Goal: Communication & Community: Ask a question

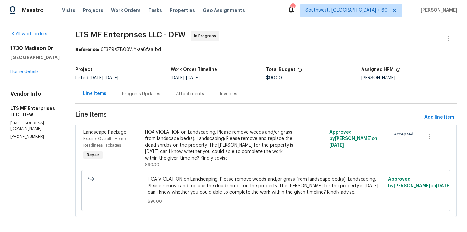
scroll to position [3, 0]
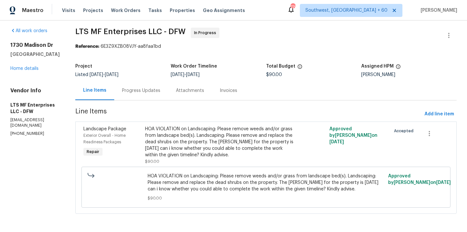
click at [214, 152] on div "HOA VIOLATION on Landscaping: Please remove weeds and/or grass from landscape b…" at bounding box center [220, 142] width 150 height 32
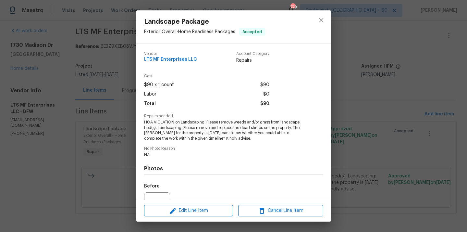
scroll to position [67, 0]
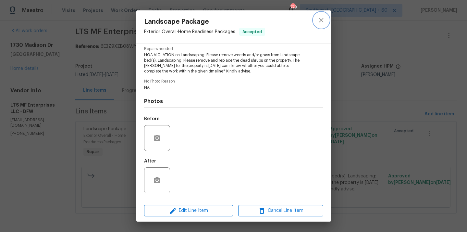
click at [323, 17] on icon "close" at bounding box center [321, 20] width 8 height 8
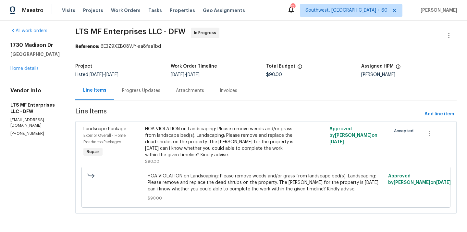
click at [126, 93] on div "Progress Updates" at bounding box center [141, 90] width 54 height 19
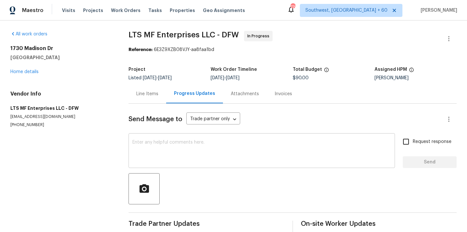
click at [168, 153] on textarea at bounding box center [261, 151] width 259 height 23
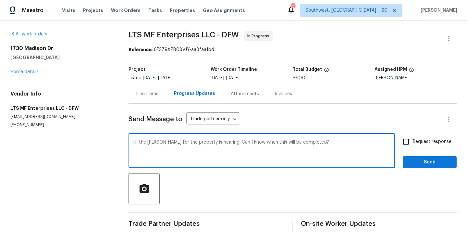
type textarea "Hi, the [PERSON_NAME] for the property is nearing. Can I know when this will be…"
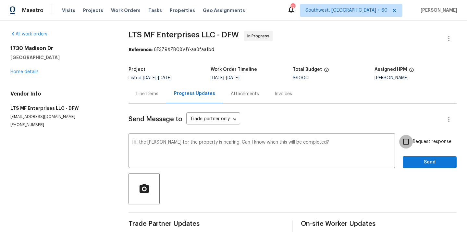
click at [405, 143] on input "Request response" at bounding box center [406, 142] width 14 height 14
checkbox input "true"
click at [414, 160] on span "Send" at bounding box center [429, 162] width 43 height 8
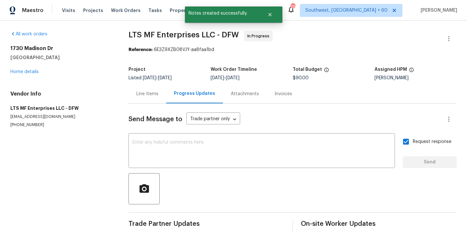
click at [151, 96] on div "Line Items" at bounding box center [147, 94] width 22 height 6
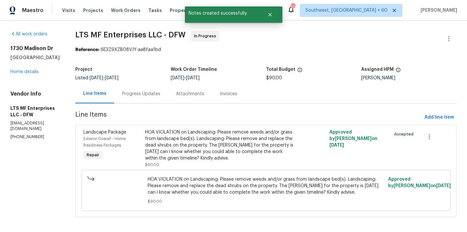
scroll to position [3, 0]
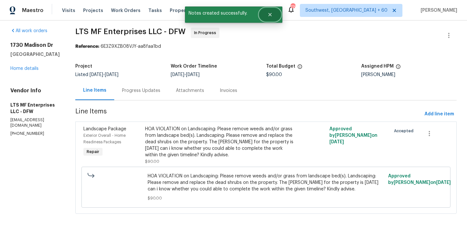
click at [273, 17] on button "Close" at bounding box center [269, 14] width 21 height 13
